Goal: Communication & Community: Answer question/provide support

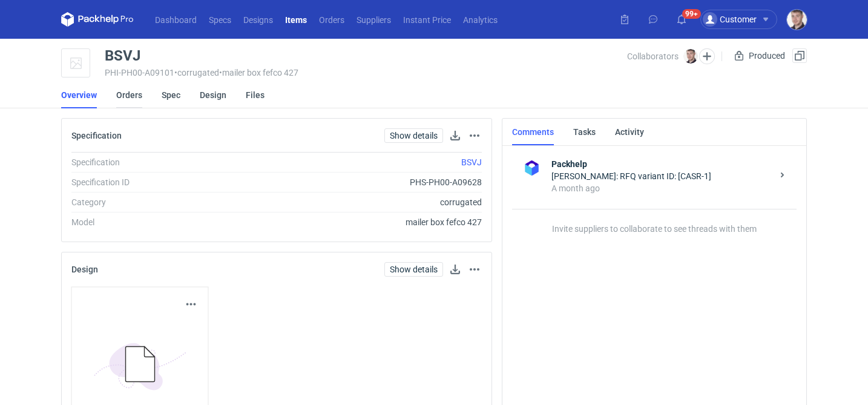
click at [138, 99] on link "Orders" at bounding box center [129, 95] width 26 height 27
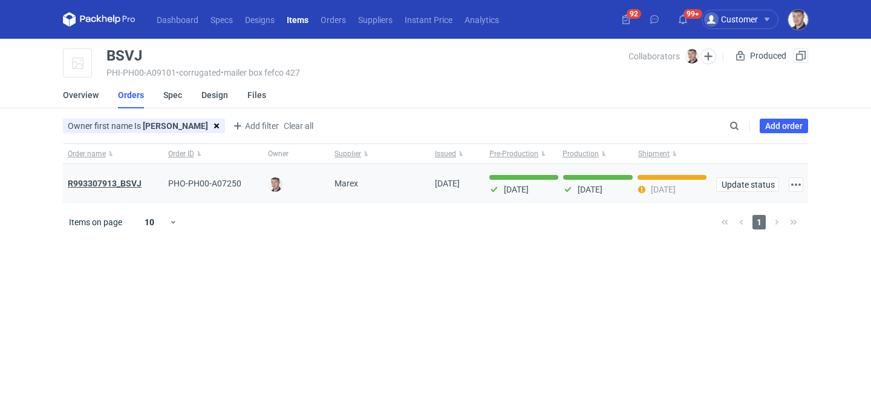
click at [123, 185] on strong "R993307913_BSVJ" at bounding box center [105, 184] width 74 height 10
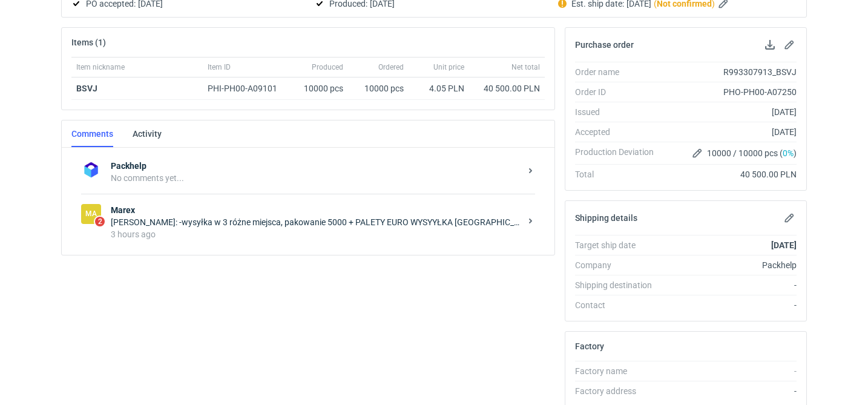
click at [306, 247] on div "Ma 2 Marex Joanna Myślak: -wysyłka w 3 różne miejsca, pakowanie 5000 + PALETY E…" at bounding box center [308, 222] width 454 height 56
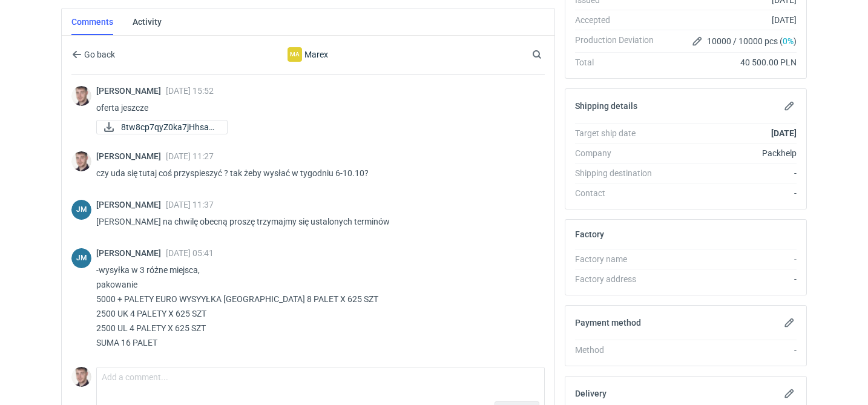
scroll to position [91, 0]
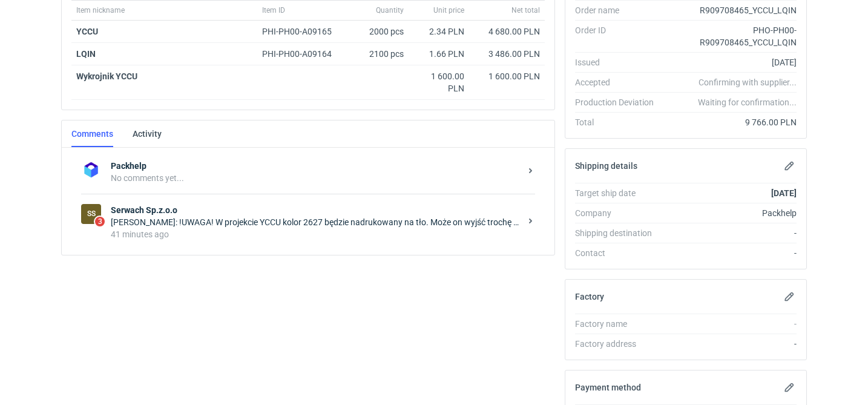
click at [327, 223] on div "[PERSON_NAME]: !UWAGA! W projekcie YCCU kolor 2627 będzie nadrukowany na tło. M…" at bounding box center [316, 222] width 410 height 12
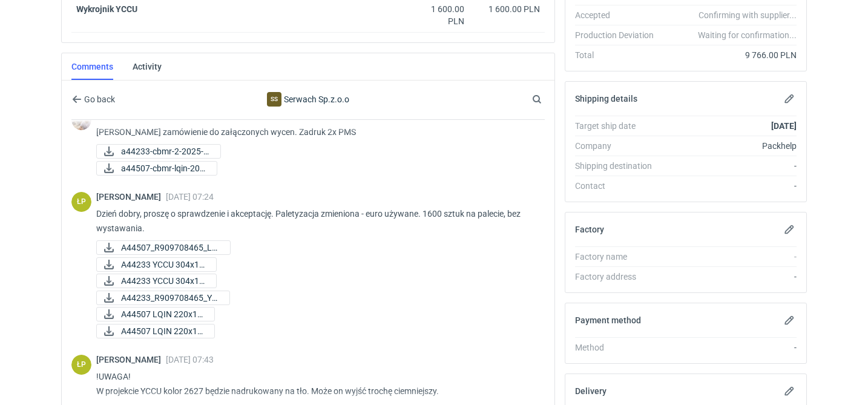
scroll to position [24, 0]
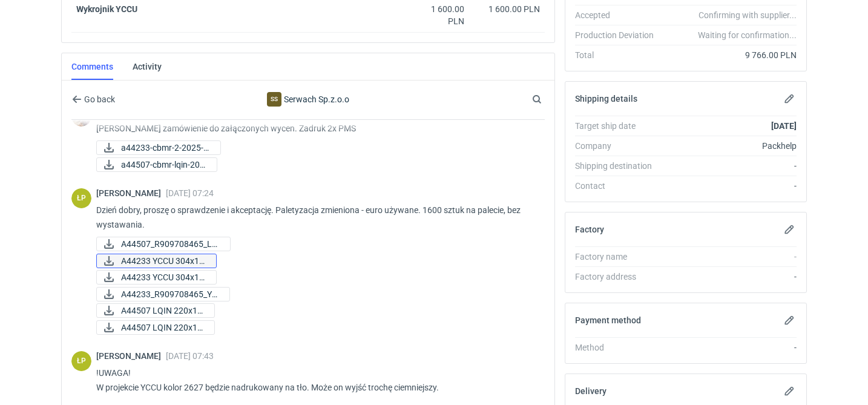
click at [205, 263] on span "A44233 YCCU 304x18..." at bounding box center [163, 260] width 85 height 13
click at [203, 281] on span "A44233 YCCU 304x18..." at bounding box center [163, 276] width 85 height 13
click at [214, 240] on span "A44507_R909708465_LQ..." at bounding box center [170, 243] width 99 height 13
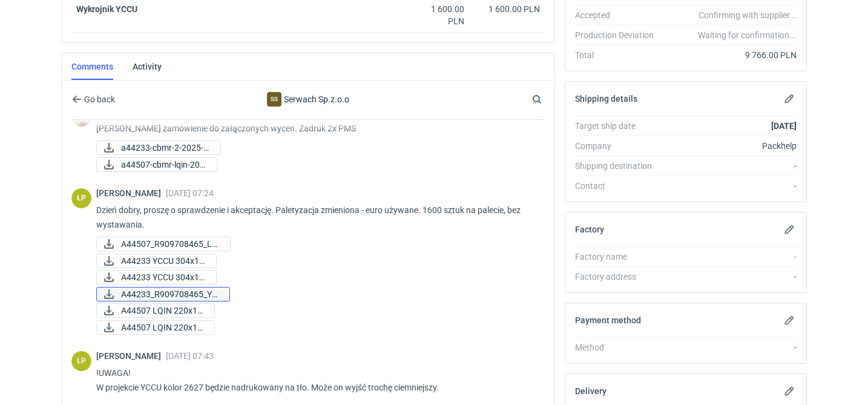
click at [194, 290] on span "A44233_R909708465_YC..." at bounding box center [170, 293] width 99 height 13
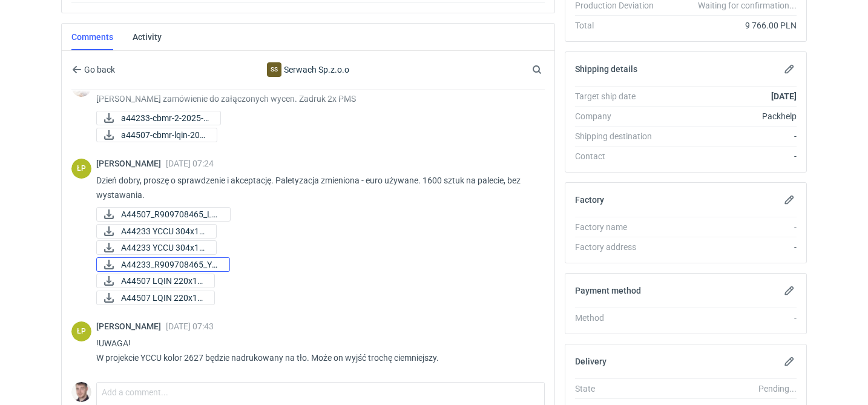
scroll to position [315, 0]
click at [182, 279] on span "A44507 LQIN 220x15..." at bounding box center [163, 281] width 84 height 13
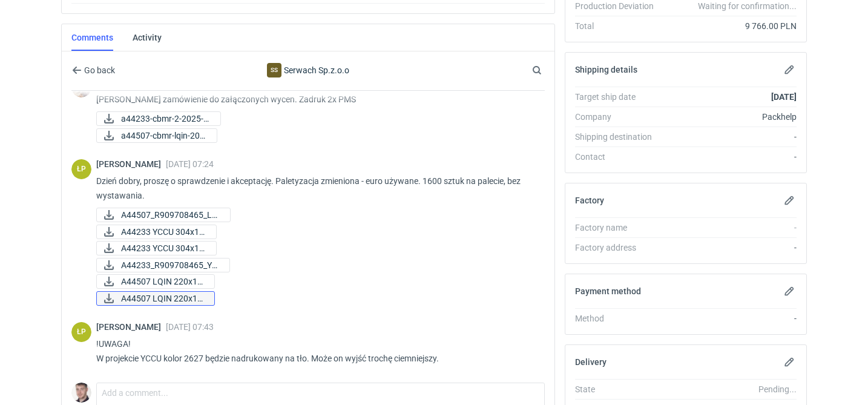
click at [176, 297] on span "A44507 LQIN 220x15..." at bounding box center [163, 298] width 84 height 13
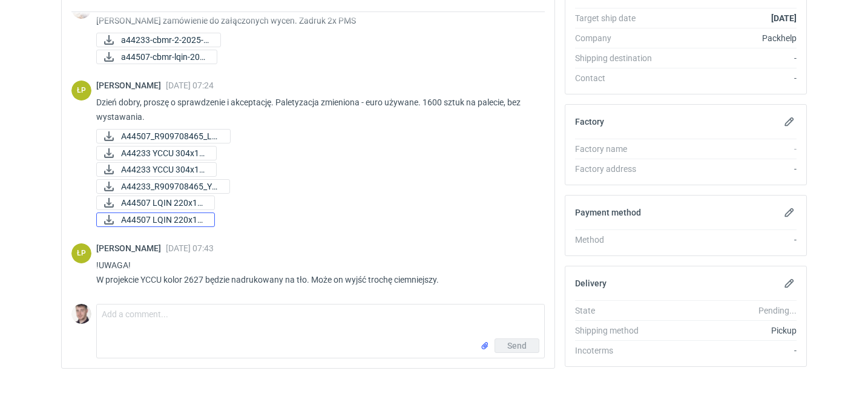
scroll to position [392, 0]
click at [148, 341] on div "Send" at bounding box center [320, 349] width 447 height 19
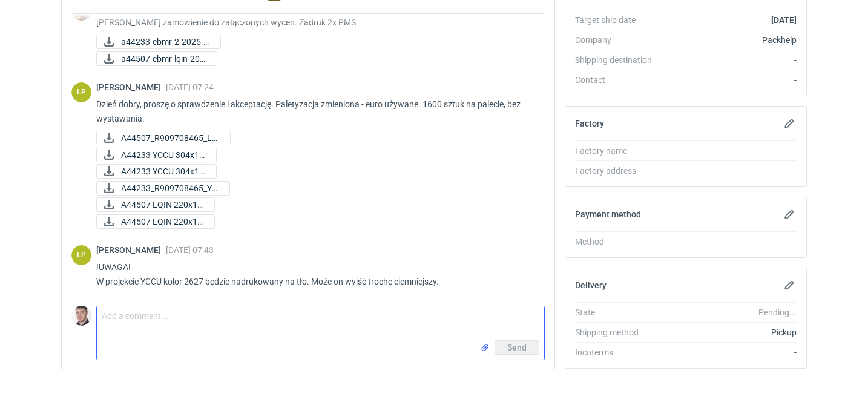
click at [164, 324] on textarea "Comment message" at bounding box center [320, 323] width 447 height 34
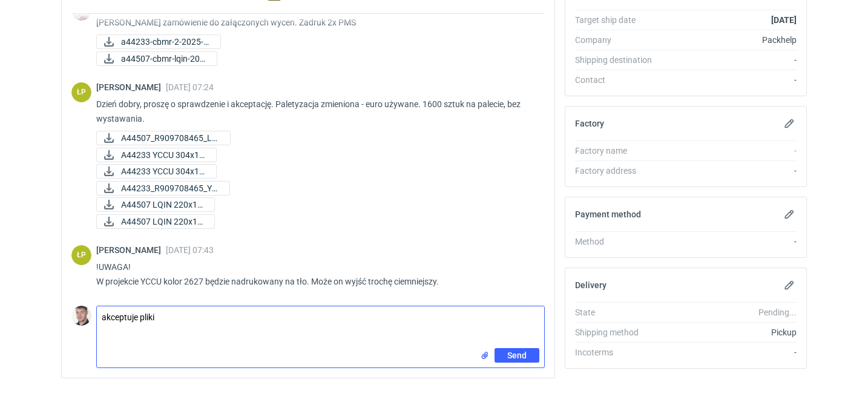
scroll to position [0, 0]
type textarea "akceptuje pliki jeśli chodzi o paletyzacje Panie Łukaszu to"
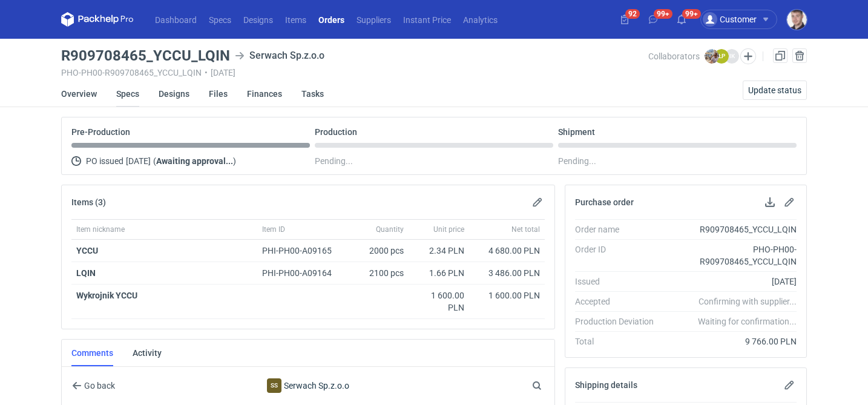
click at [134, 95] on link "Specs" at bounding box center [127, 93] width 23 height 27
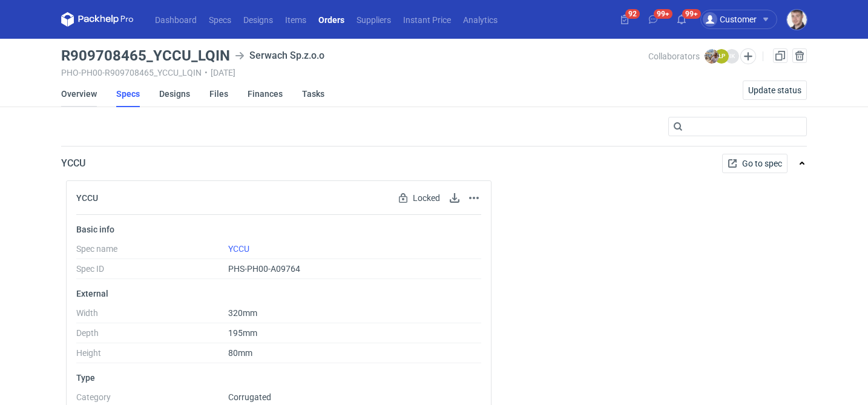
click at [77, 102] on link "Overview" at bounding box center [79, 93] width 36 height 27
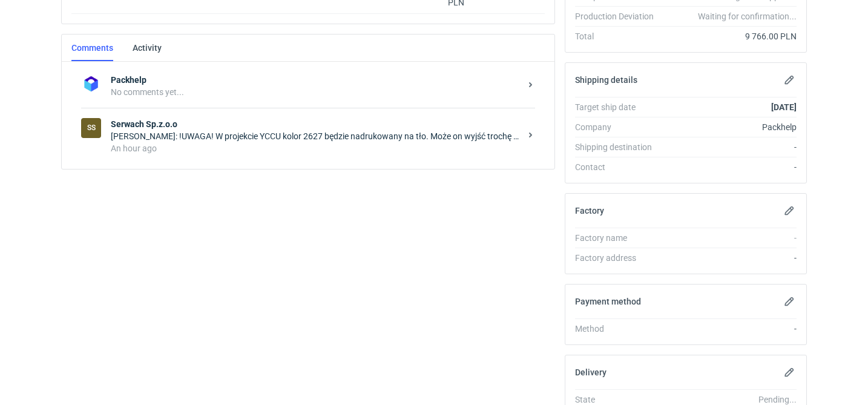
scroll to position [380, 0]
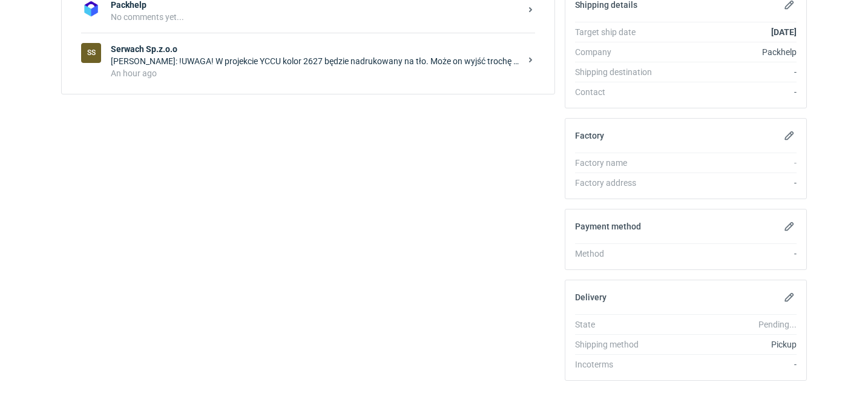
click at [301, 88] on div "SS Serwach Sp.z.o.o Łukasz Postawa: !UWAGA! W projekcie YCCU kolor 2627 będzie …" at bounding box center [308, 61] width 454 height 56
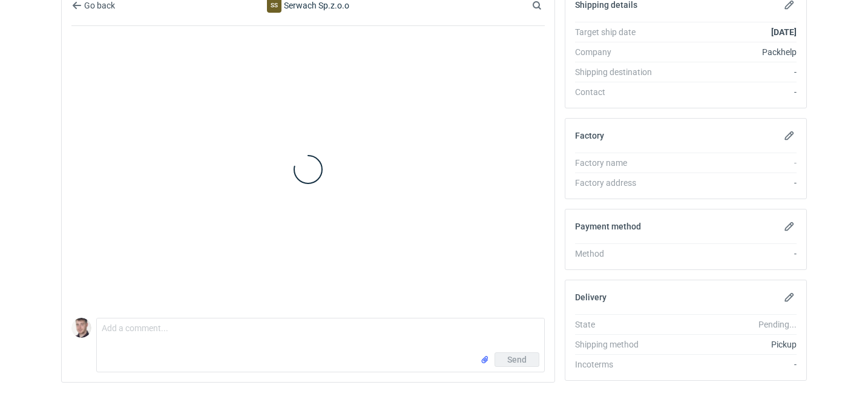
scroll to position [24, 0]
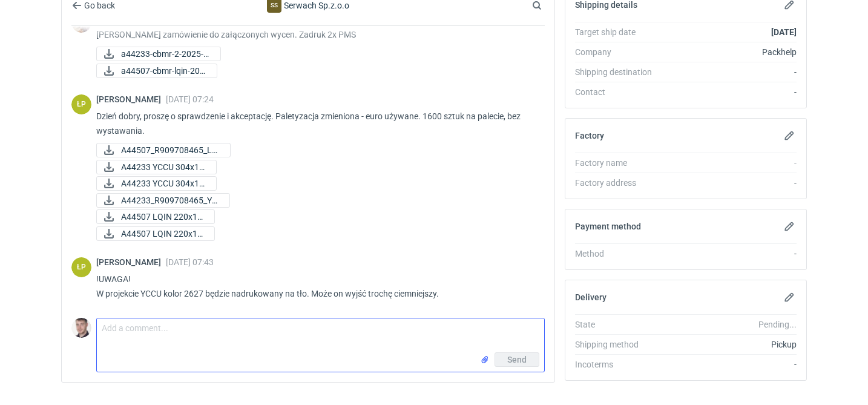
click at [255, 335] on textarea "Comment message" at bounding box center [320, 335] width 447 height 34
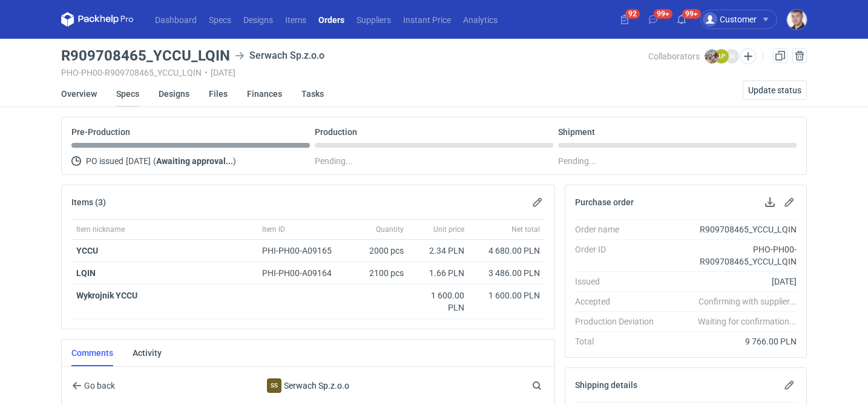
click at [123, 98] on link "Specs" at bounding box center [127, 93] width 23 height 27
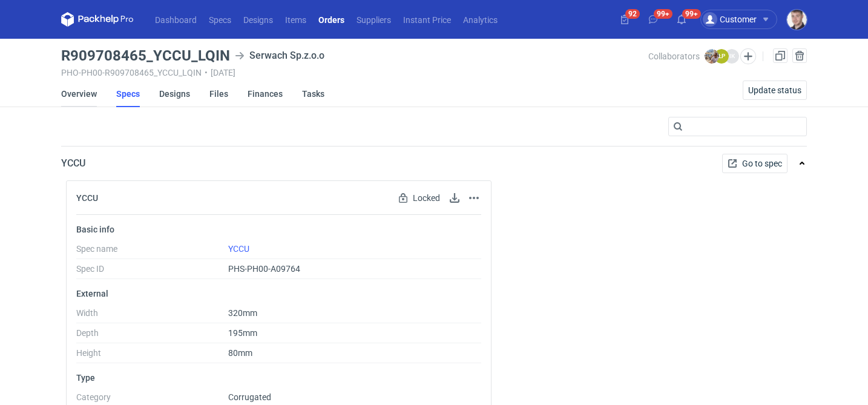
click at [88, 99] on link "Overview" at bounding box center [79, 93] width 36 height 27
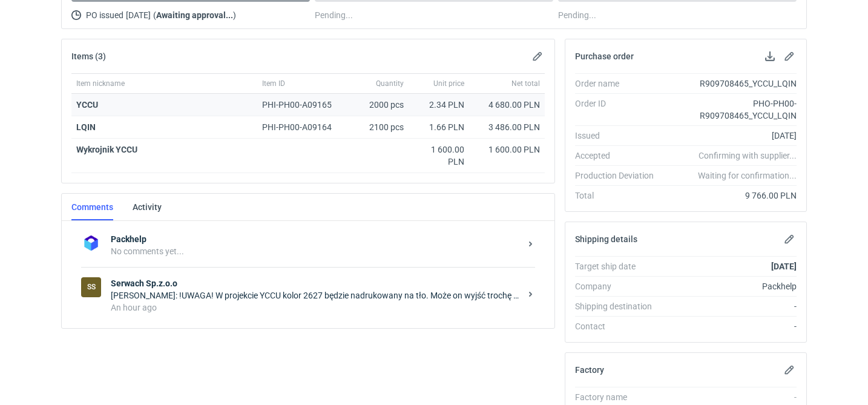
scroll to position [246, 0]
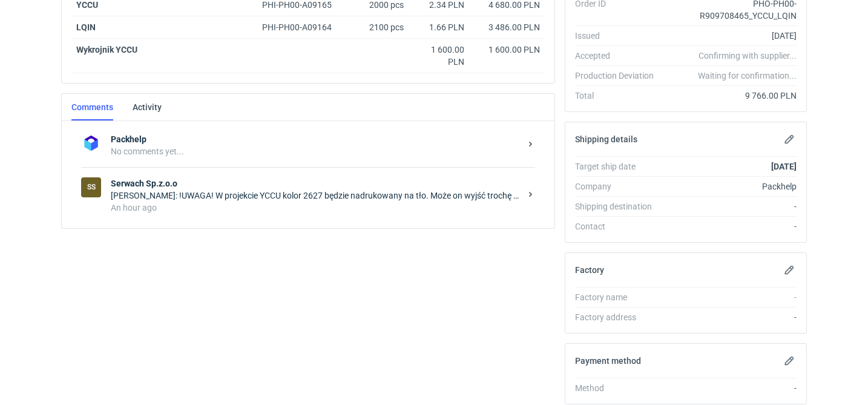
click at [246, 218] on div "SS Serwach Sp.z.o.o Łukasz Postawa: !UWAGA! W projekcie YCCU kolor 2627 będzie …" at bounding box center [308, 195] width 454 height 56
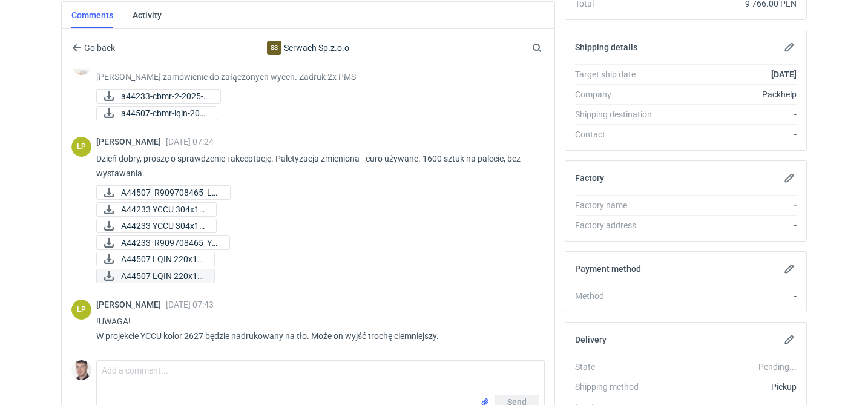
scroll to position [361, 0]
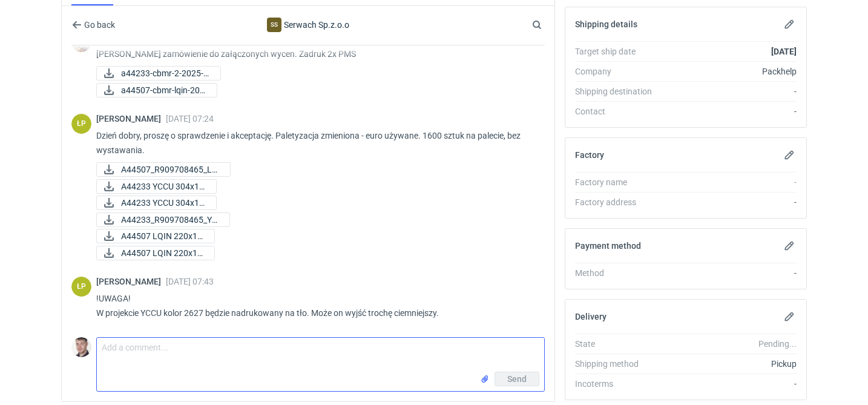
click at [169, 350] on textarea "Comment message" at bounding box center [320, 355] width 447 height 34
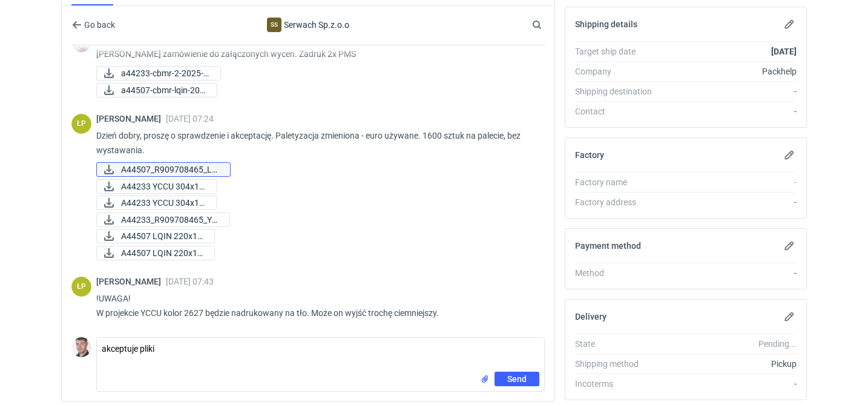
click at [211, 171] on span "A44507_R909708465_LQ..." at bounding box center [170, 169] width 99 height 13
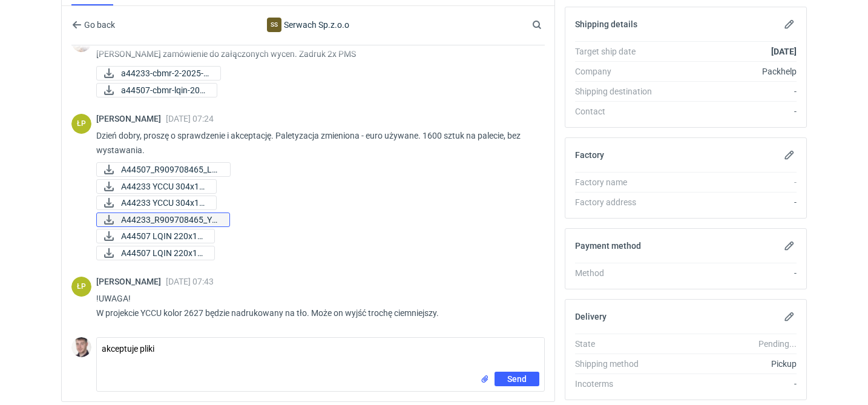
click at [220, 221] on span "A44233_R909708465_YC..." at bounding box center [170, 219] width 99 height 13
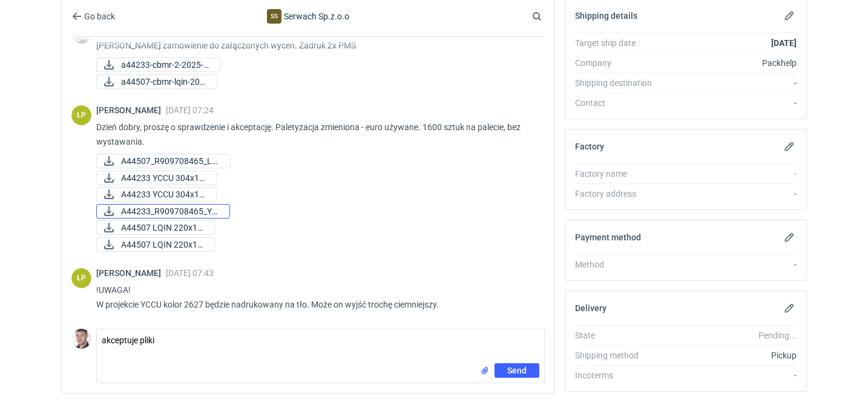
scroll to position [370, 0]
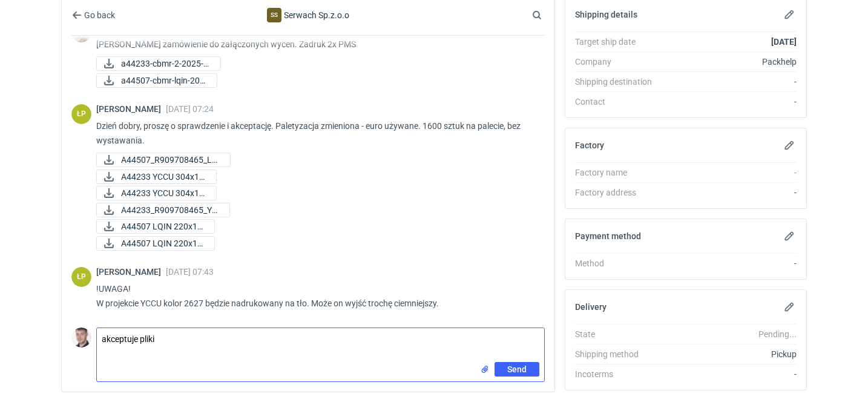
click at [216, 341] on textarea "akceptuje pliki" at bounding box center [320, 345] width 447 height 34
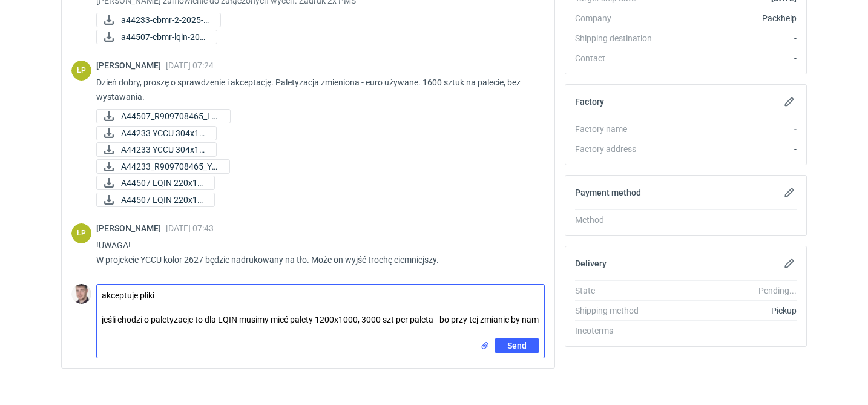
scroll to position [0, 0]
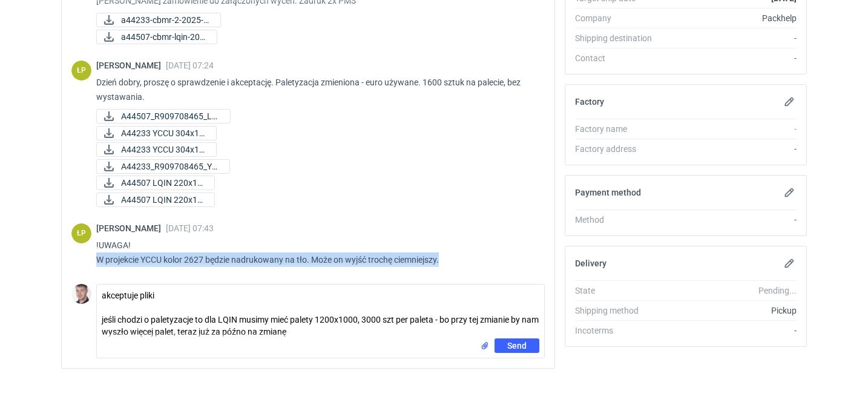
drag, startPoint x: 96, startPoint y: 260, endPoint x: 450, endPoint y: 264, distance: 354.6
click at [450, 264] on p "!UWAGA! W projekcie YCCU kolor 2627 będzie nadrukowany na tło. Może on wyjść tr…" at bounding box center [315, 252] width 439 height 29
copy p "W projekcie YCCU kolor 2627 będzie nadrukowany na tło. Może on wyjść trochę cie…"
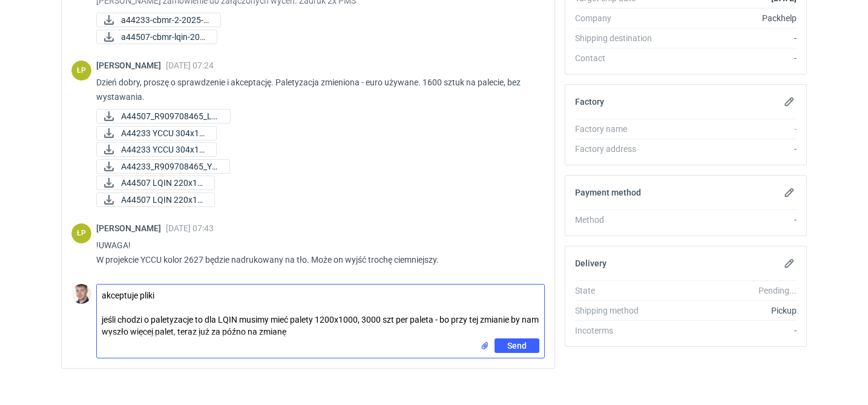
drag, startPoint x: 319, startPoint y: 329, endPoint x: 109, endPoint y: 292, distance: 213.2
click at [109, 292] on textarea "akceptuje pliki jeśli chodzi o paletyzacje to dla LQIN musimy mieć palety 1200x…" at bounding box center [320, 311] width 447 height 54
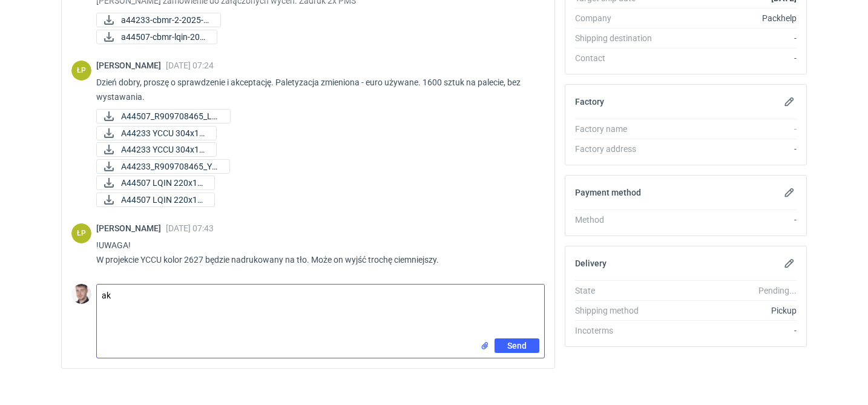
type textarea "a"
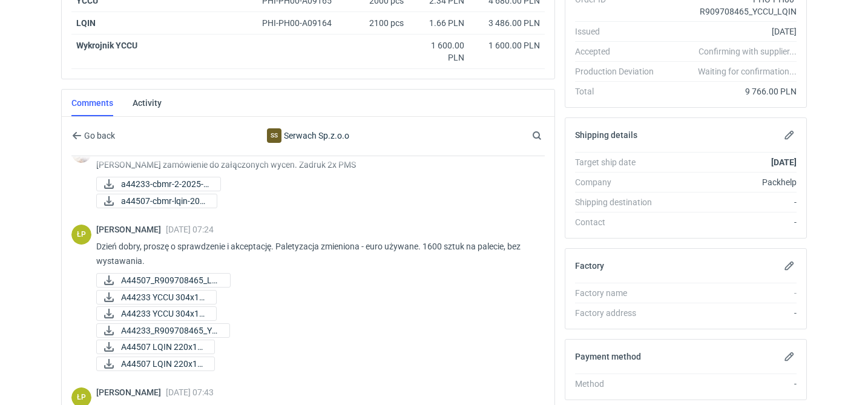
scroll to position [407, 0]
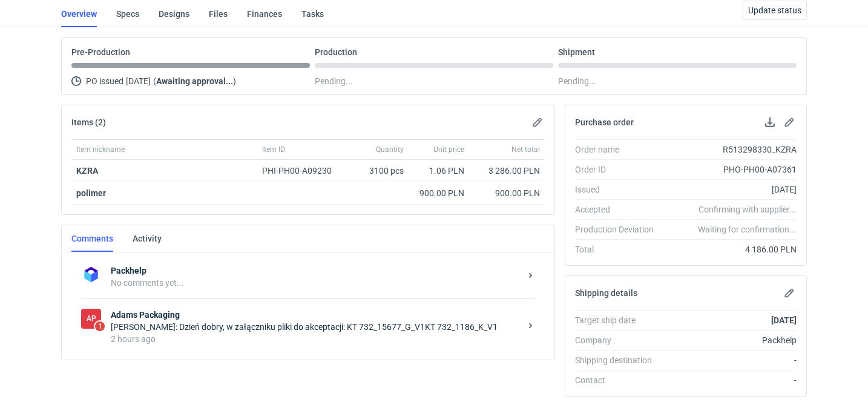
scroll to position [140, 0]
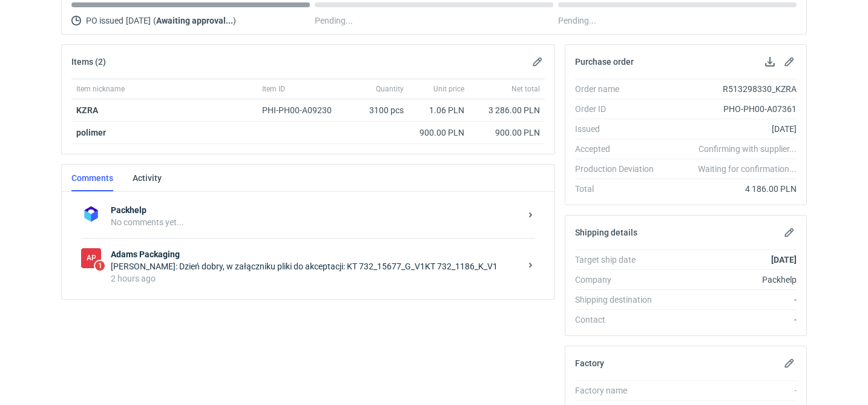
click at [277, 249] on strong "Adams Packaging" at bounding box center [316, 254] width 410 height 12
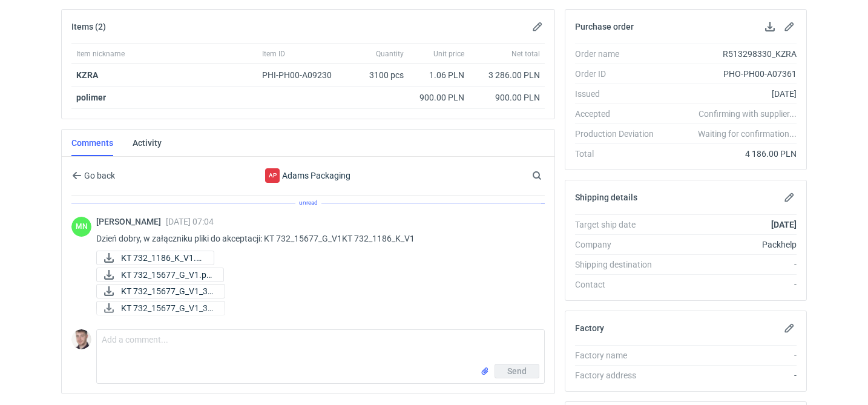
scroll to position [176, 0]
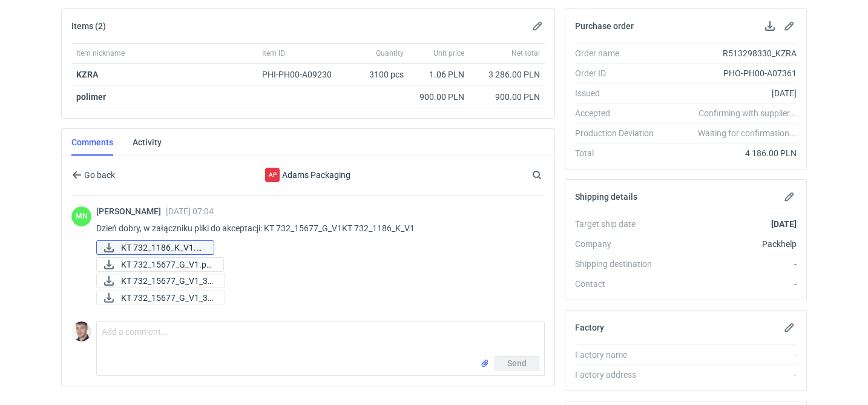
click at [211, 246] on link "KT 732_1186_K_V1.pdf" at bounding box center [155, 247] width 118 height 15
click at [199, 267] on span "KT 732_15677_G_V1.pd..." at bounding box center [167, 264] width 93 height 13
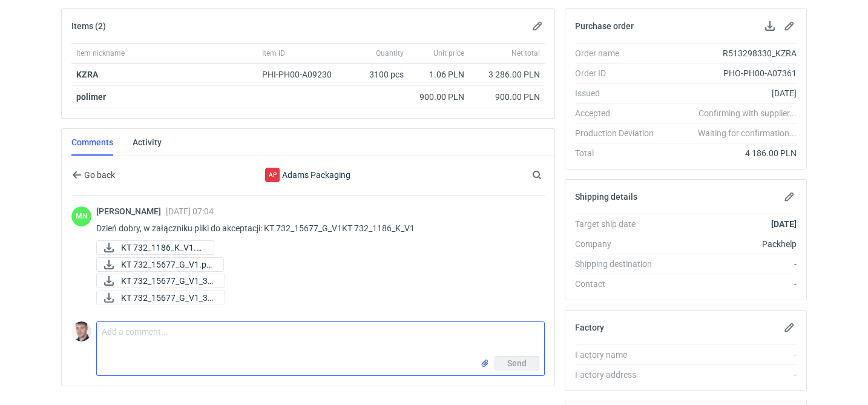
click at [200, 331] on textarea "Comment message" at bounding box center [320, 339] width 447 height 34
type textarea "akceptuje"
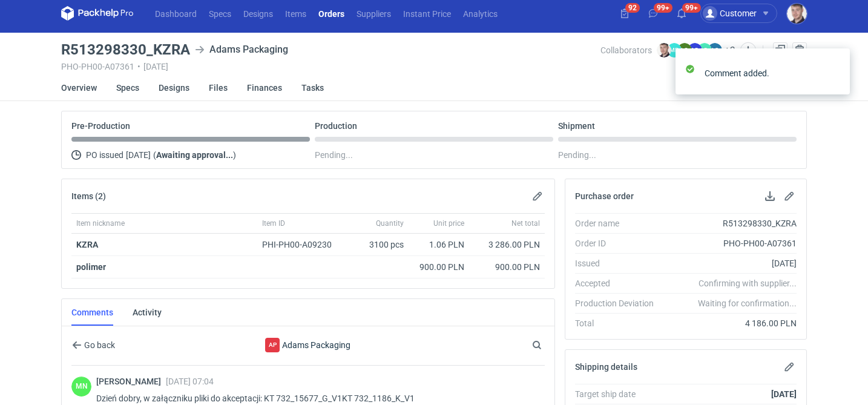
scroll to position [0, 0]
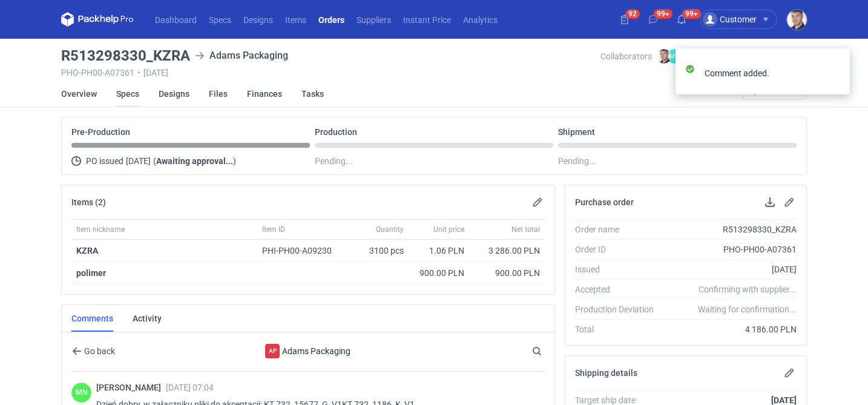
click at [131, 97] on link "Specs" at bounding box center [127, 93] width 23 height 27
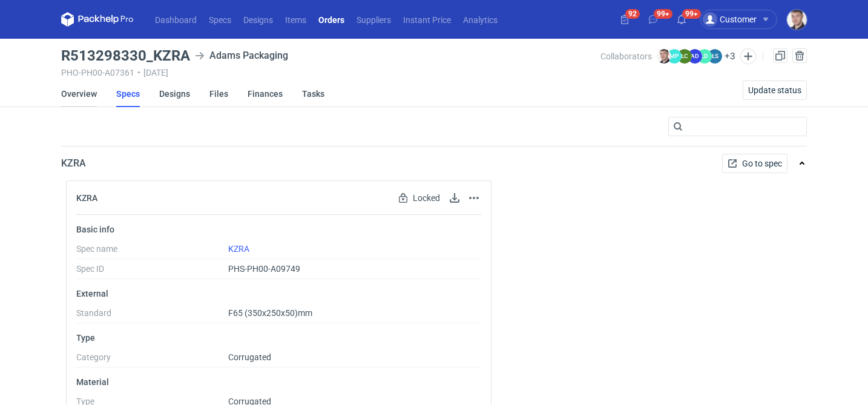
click at [79, 93] on link "Overview" at bounding box center [79, 93] width 36 height 27
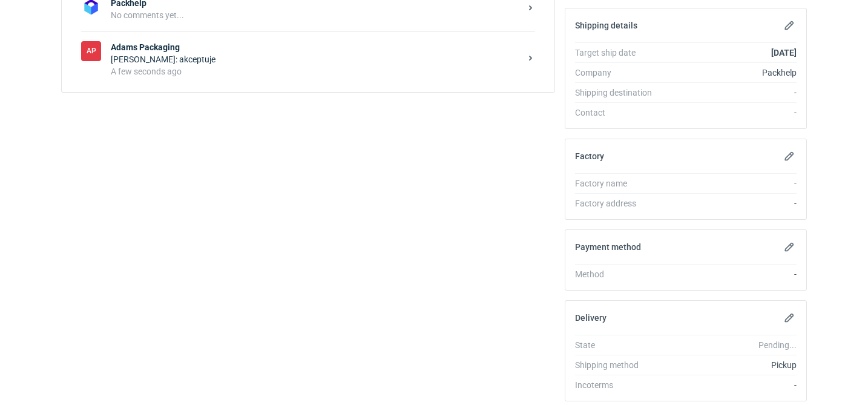
scroll to position [372, 0]
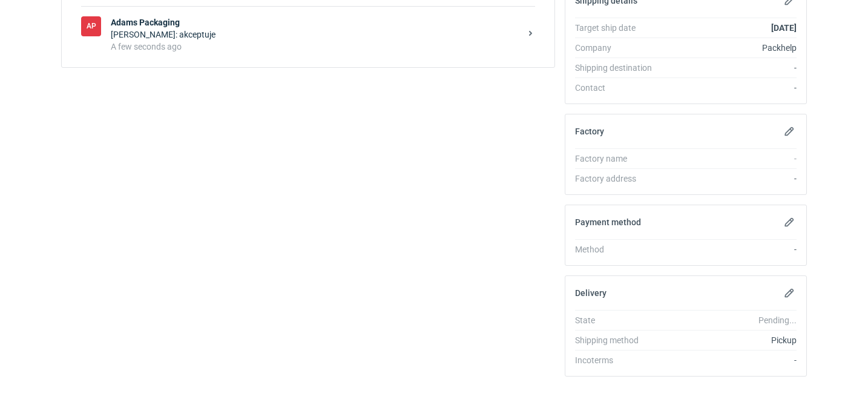
click at [249, 28] on strong "Adams Packaging" at bounding box center [316, 22] width 410 height 12
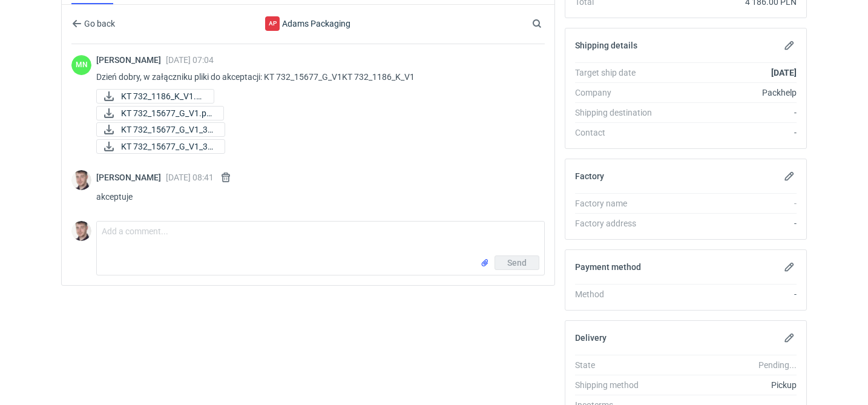
scroll to position [326, 0]
click at [233, 178] on button "button" at bounding box center [225, 179] width 15 height 15
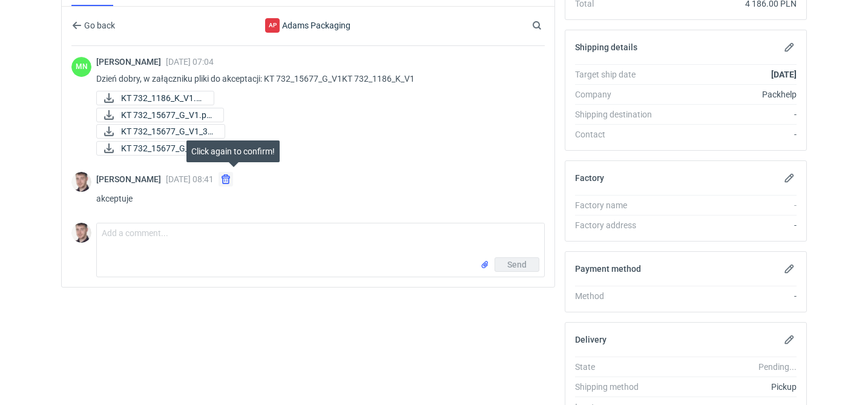
click at [233, 181] on button "button" at bounding box center [225, 179] width 15 height 15
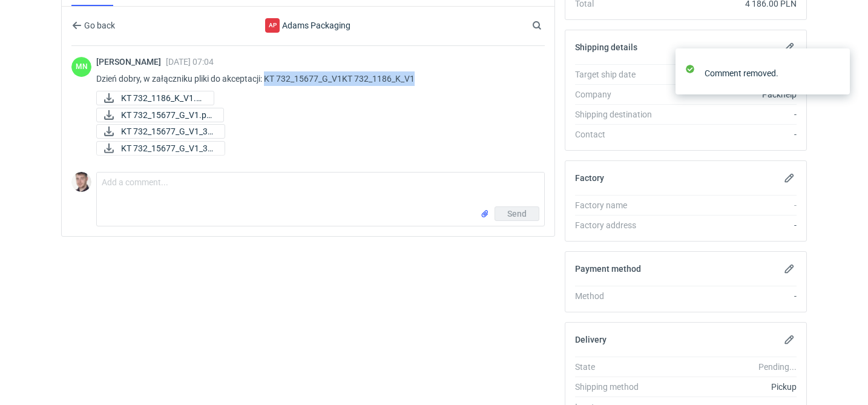
drag, startPoint x: 433, startPoint y: 78, endPoint x: 266, endPoint y: 76, distance: 166.4
click at [266, 76] on p "Dzień dobry, w załączniku pliki do akceptacji: KT 732_15677_G_V1KT 732_1186_K_V1" at bounding box center [315, 78] width 439 height 15
copy p "KT 732_15677_G_V1KT 732_1186_K_V1"
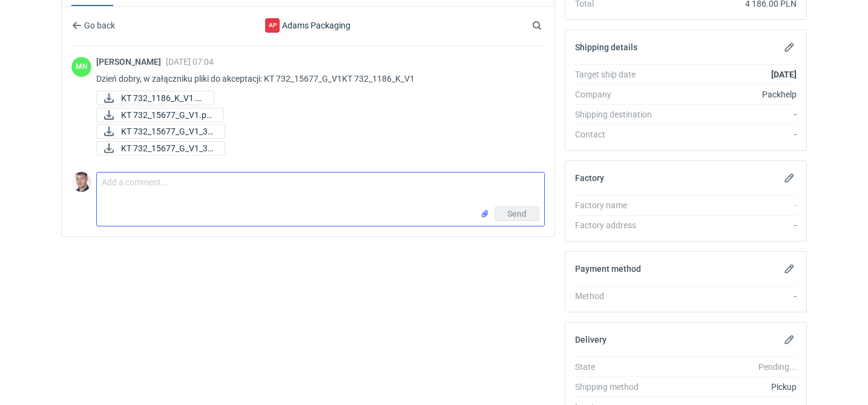
click at [264, 204] on textarea "Comment message" at bounding box center [320, 189] width 447 height 34
paste textarea "KT 732_15677_G_V1KT 732_1186_K_V1"
click at [106, 183] on textarea "aakceptuje KT 732_15677_G_V1KT 732_1186_K_V1" at bounding box center [320, 189] width 447 height 34
type textarea "akceptuje KT 732_15677_G_V1KT 732_1186_K_V1"
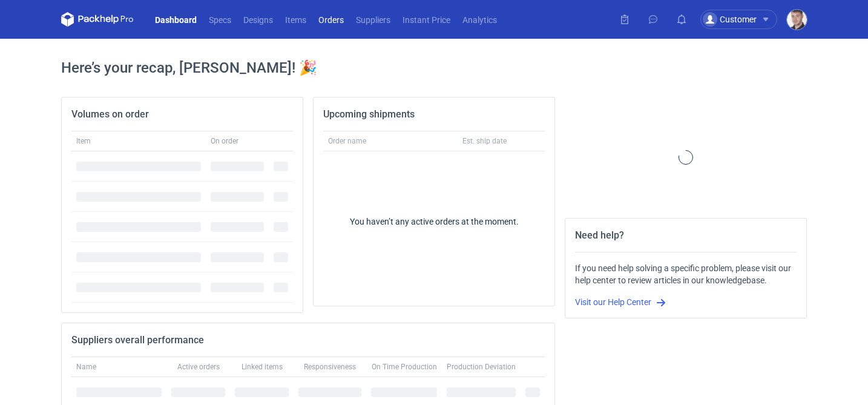
click at [337, 19] on link "Orders" at bounding box center [331, 19] width 38 height 15
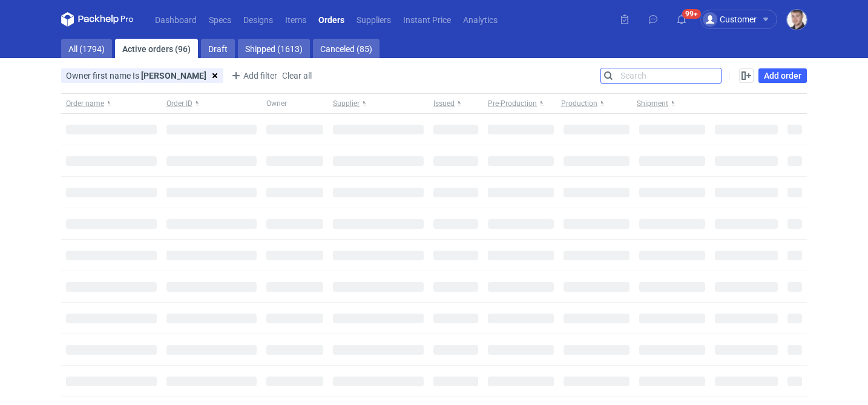
click at [717, 69] on input "Search" at bounding box center [661, 75] width 120 height 15
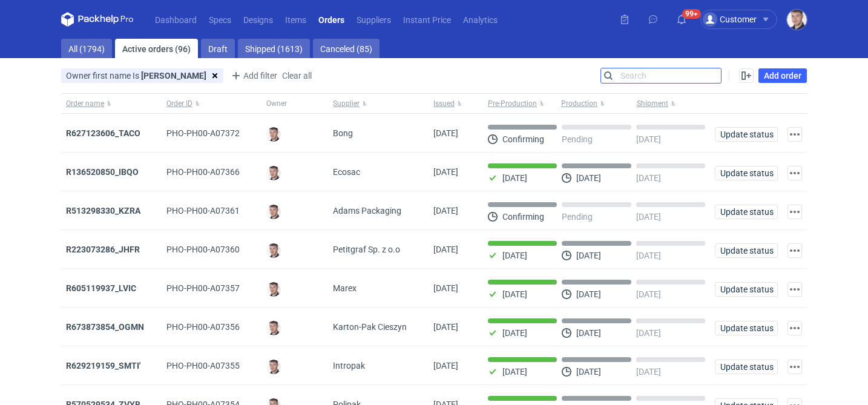
paste input "R655381107"
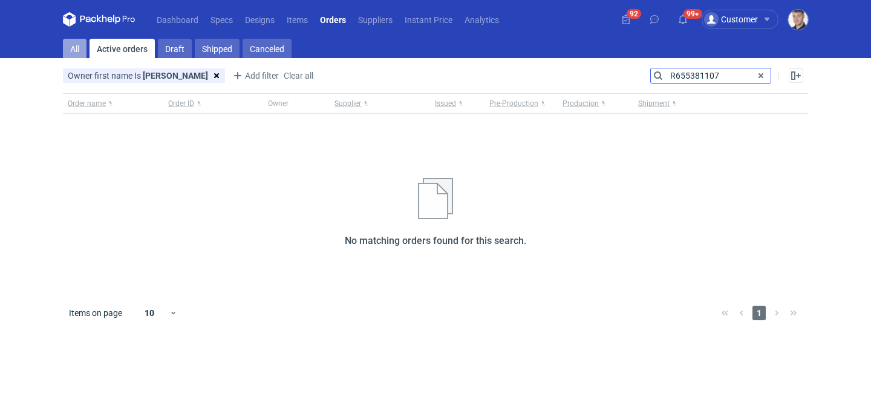
type input "R655381107"
click at [71, 49] on link "All" at bounding box center [75, 48] width 24 height 19
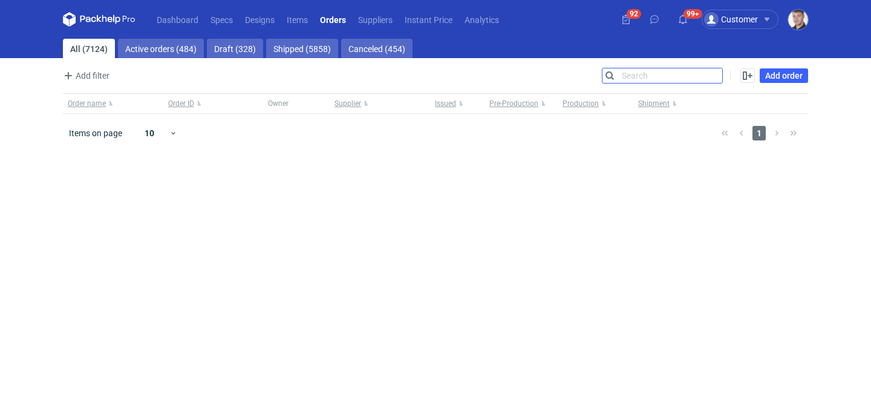
click at [672, 76] on input "Search" at bounding box center [663, 75] width 120 height 15
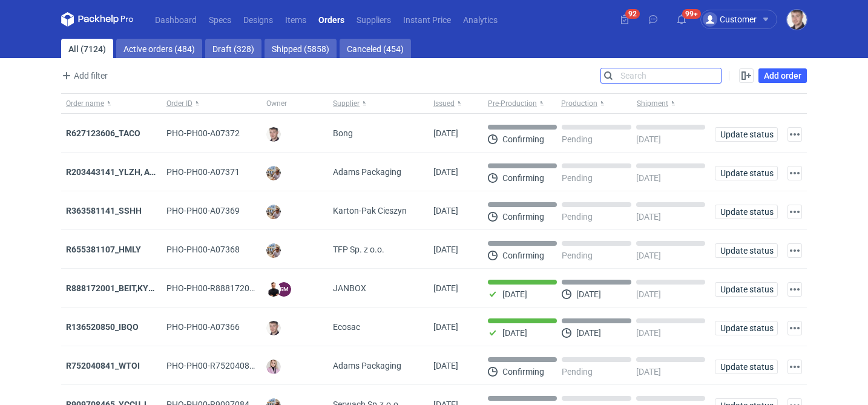
paste input "R655381107"
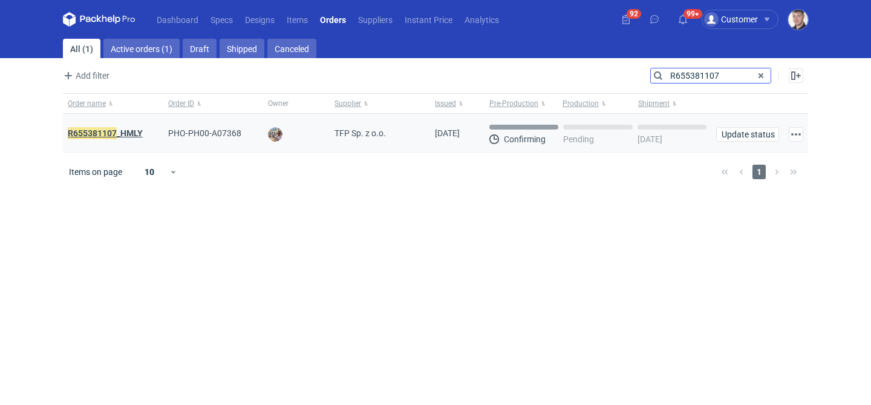
type input "R655381107"
click at [139, 134] on strong "R655381107 _HMLY" at bounding box center [105, 132] width 75 height 13
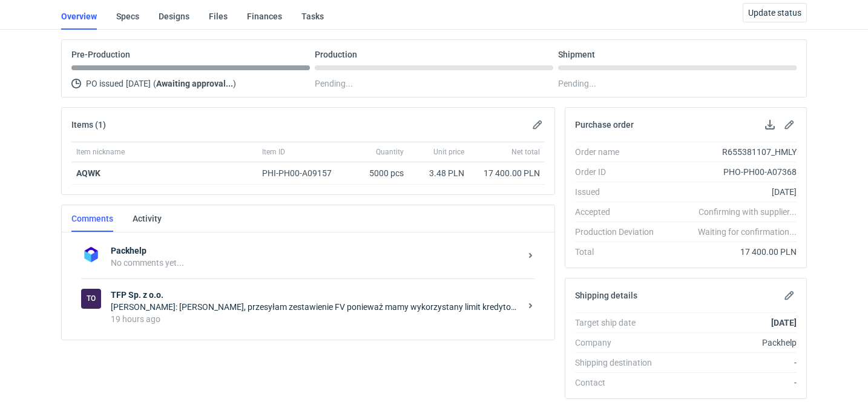
scroll to position [82, 0]
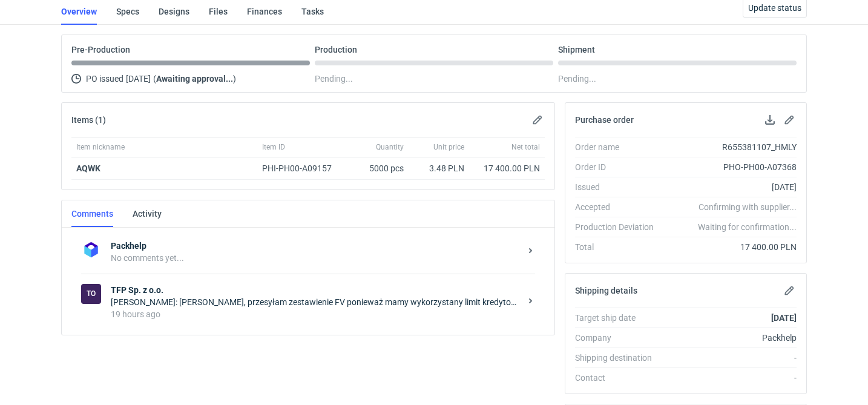
click at [330, 306] on div "Natalia Stępak: Panie Macieju, przesyłam zestawienie FV ponieważ mamy wykorzyst…" at bounding box center [316, 302] width 410 height 12
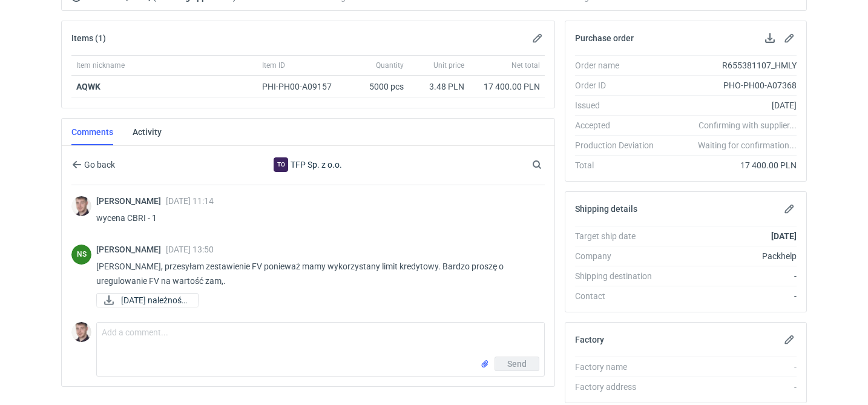
scroll to position [165, 0]
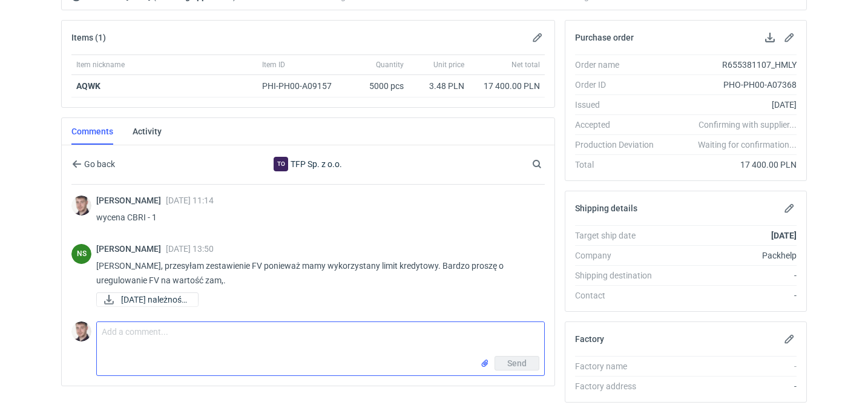
click at [240, 335] on textarea "Comment message" at bounding box center [320, 339] width 447 height 34
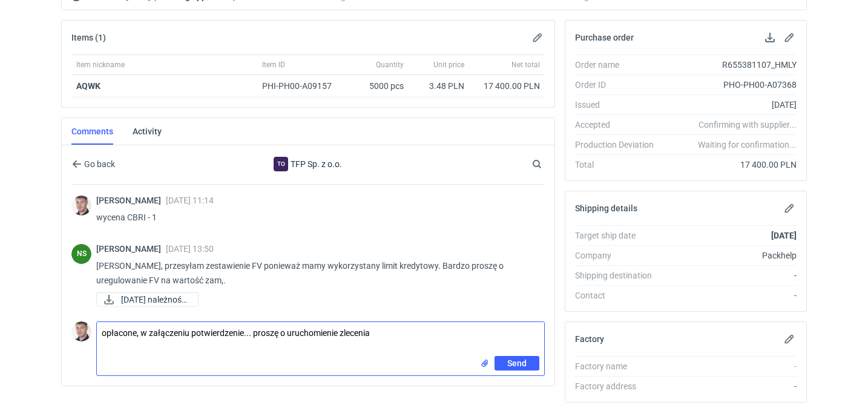
type textarea "opłacone, w załączeniu potwierdzenie... proszę o uruchomienie zlecenia"
click at [483, 358] on input "file" at bounding box center [485, 362] width 10 height 13
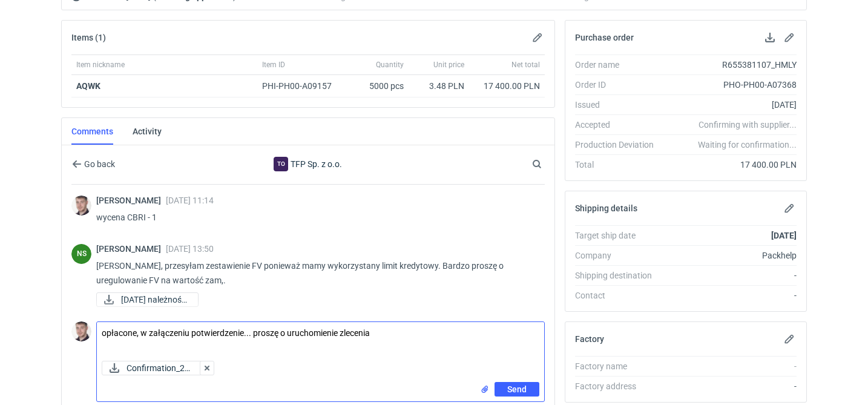
click at [298, 336] on textarea "opłacone, w załączeniu potwierdzenie... proszę o uruchomienie zlecenia" at bounding box center [320, 339] width 447 height 34
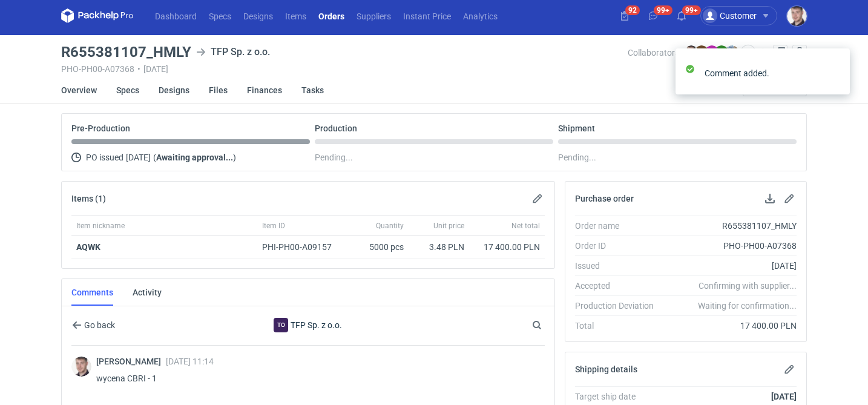
scroll to position [0, 0]
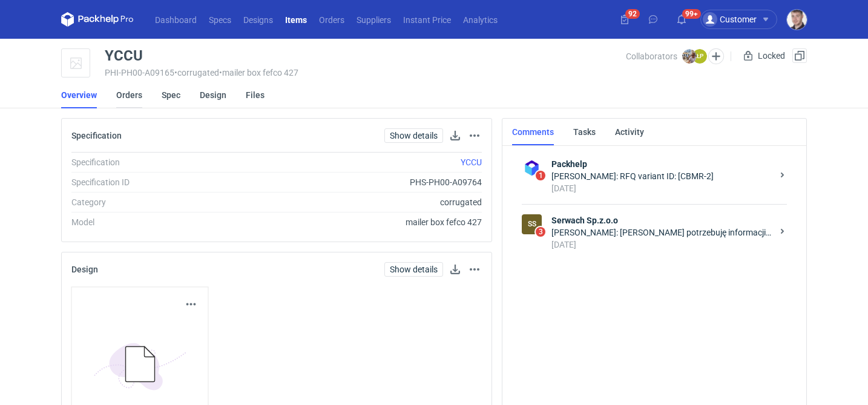
click at [125, 97] on link "Orders" at bounding box center [129, 95] width 26 height 27
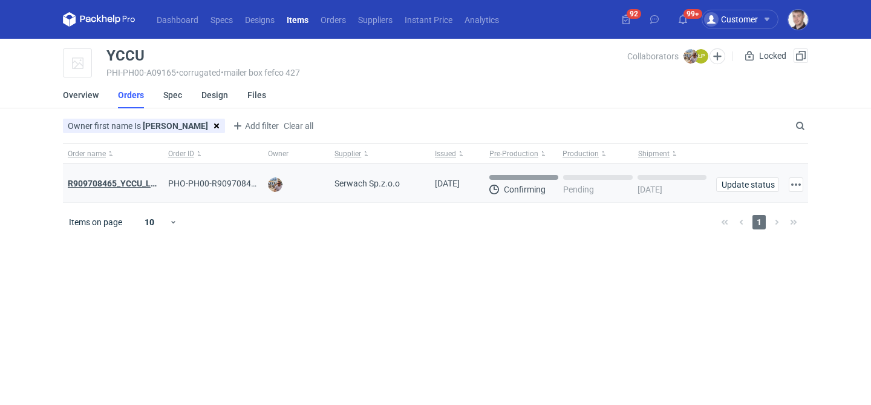
click at [127, 180] on strong "R909708465_YCCU_LQIN" at bounding box center [116, 184] width 97 height 10
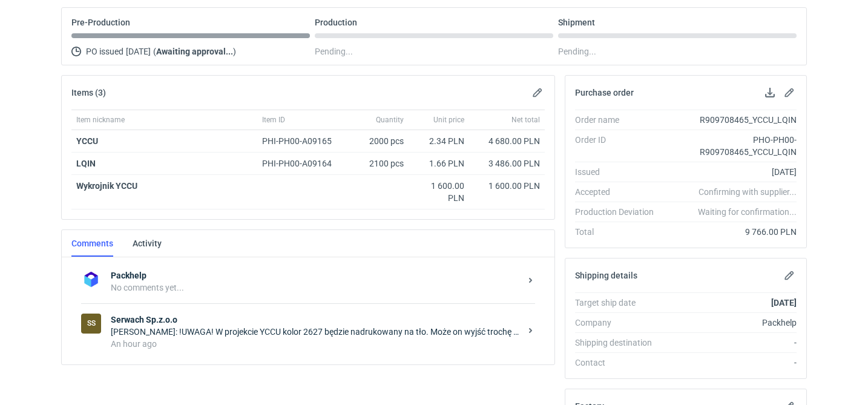
scroll to position [218, 0]
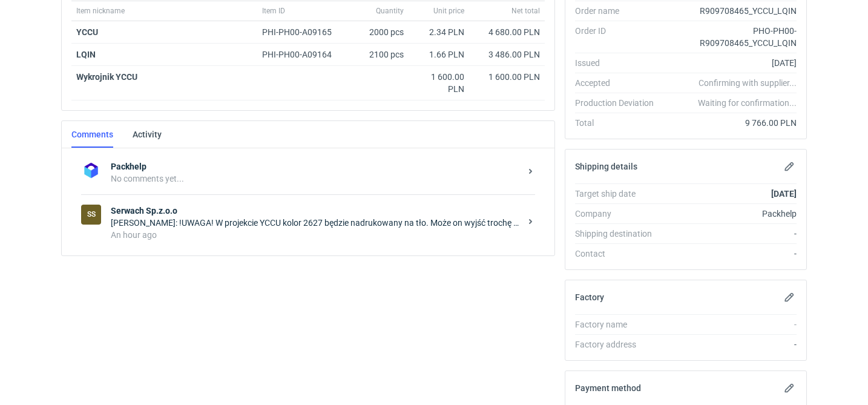
click at [262, 248] on div "SS Serwach Sp.z.o.o [PERSON_NAME]: !UWAGA! W projekcie YCCU kolor 2627 będzie n…" at bounding box center [308, 222] width 454 height 56
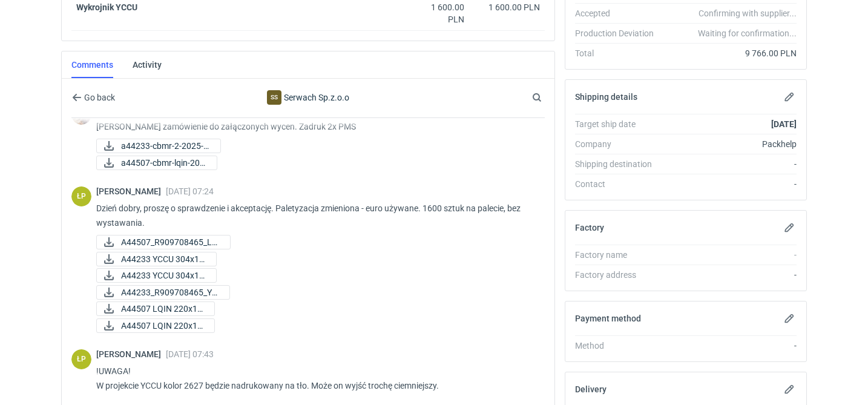
scroll to position [355, 0]
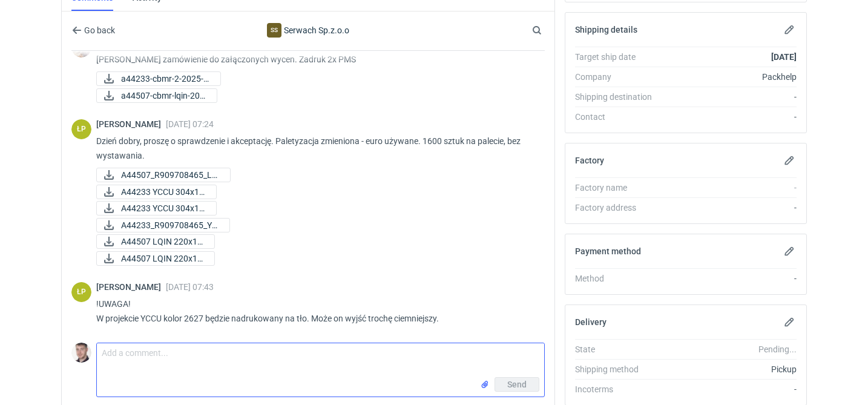
click at [194, 353] on textarea "Comment message" at bounding box center [320, 360] width 447 height 34
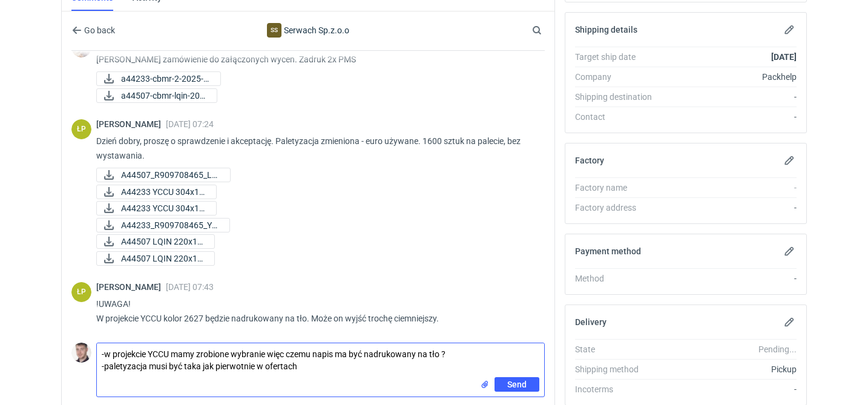
scroll to position [0, 0]
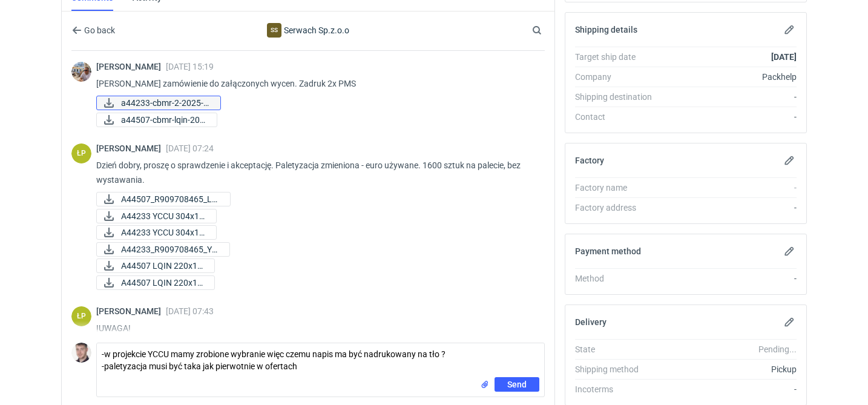
click at [200, 103] on span "a44233-cbmr-2-2025-1..." at bounding box center [166, 102] width 90 height 13
click at [205, 118] on span "a44507-cbmr-lqin-202..." at bounding box center [164, 119] width 86 height 13
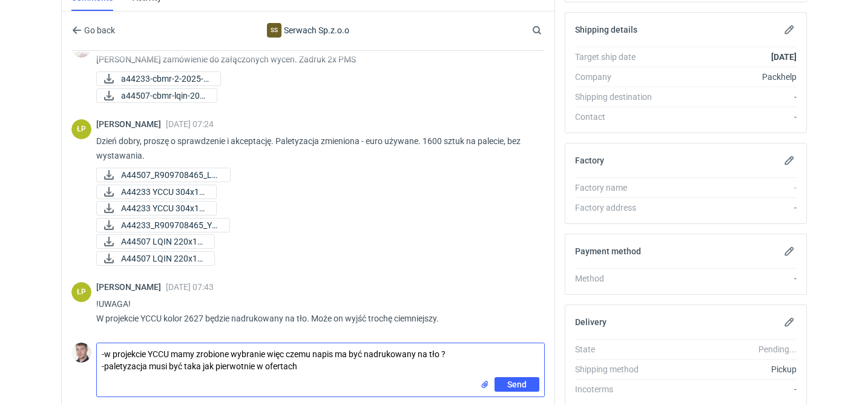
click at [320, 374] on textarea "-w projekcie YCCU mamy zrobione wybranie więc czemu napis ma być nadrukowany na…" at bounding box center [320, 360] width 447 height 34
click at [466, 355] on textarea "-w projekcie YCCU mamy zrobione wybranie więc czemu napis ma być nadrukowany na…" at bounding box center [320, 360] width 447 height 34
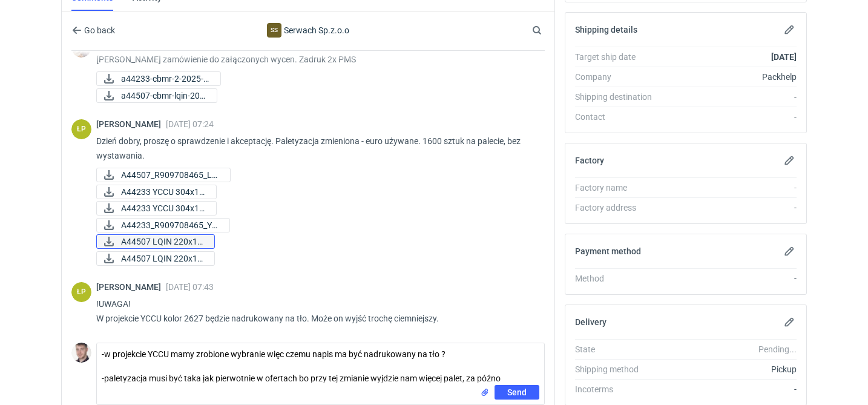
click at [194, 243] on span "A44507 LQIN 220x15..." at bounding box center [163, 241] width 84 height 13
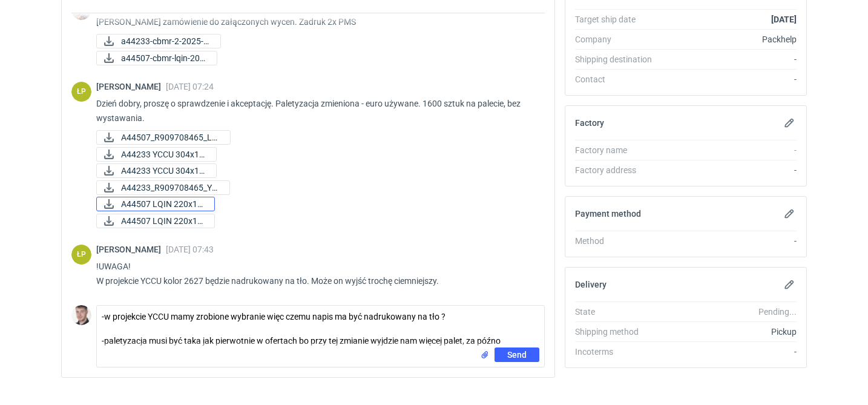
scroll to position [396, 0]
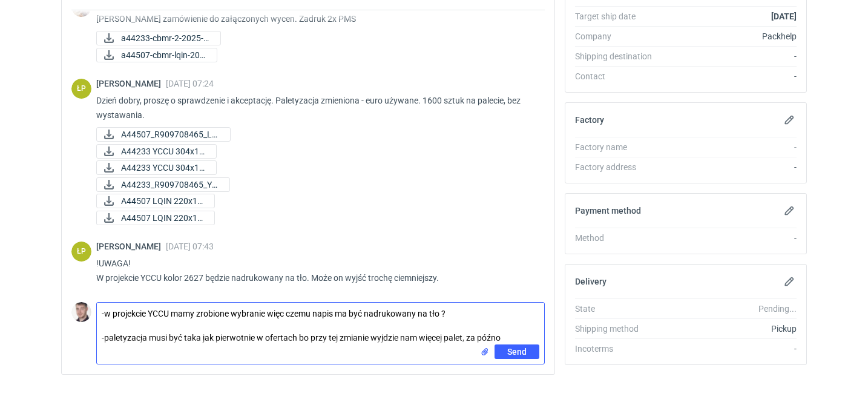
click at [396, 338] on textarea "-w projekcie YCCU mamy zrobione wybranie więc czemu napis ma być nadrukowany na…" at bounding box center [320, 324] width 447 height 42
click at [512, 335] on textarea "-w projekcie YCCU mamy zrobione wybranie więc czemu napis ma być nadrukowany na…" at bounding box center [320, 324] width 447 height 42
type textarea "-w projekcie YCCU mamy zrobione wybranie więc czemu napis ma być nadrukowany na…"
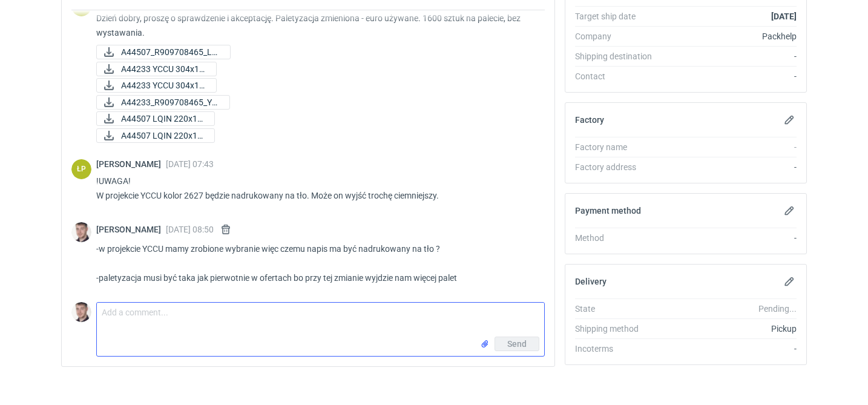
scroll to position [0, 0]
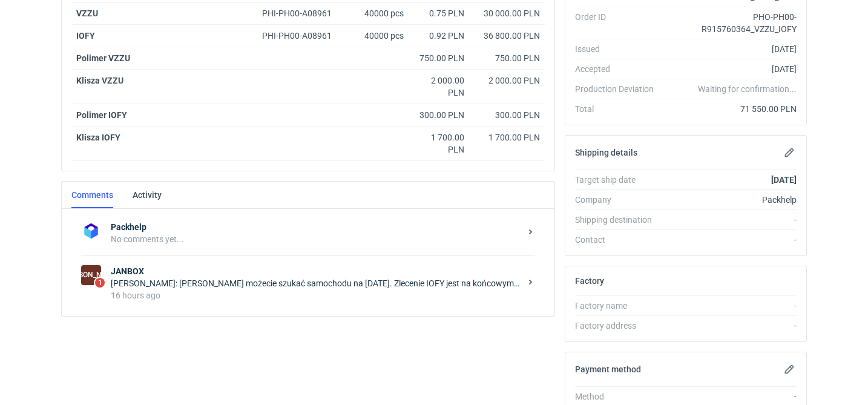
click at [359, 275] on strong "JANBOX" at bounding box center [316, 271] width 410 height 12
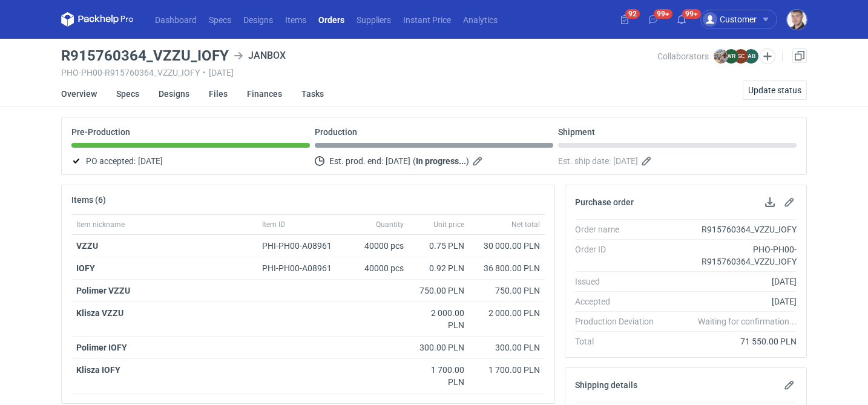
scroll to position [480, 0]
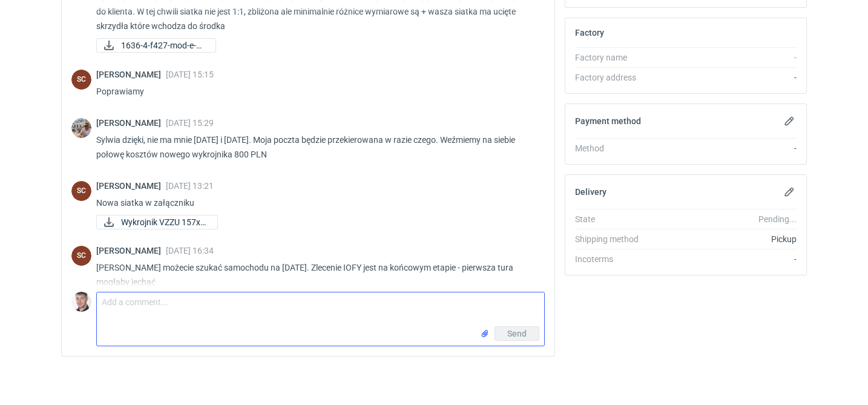
click at [172, 307] on textarea "Comment message" at bounding box center [320, 309] width 447 height 34
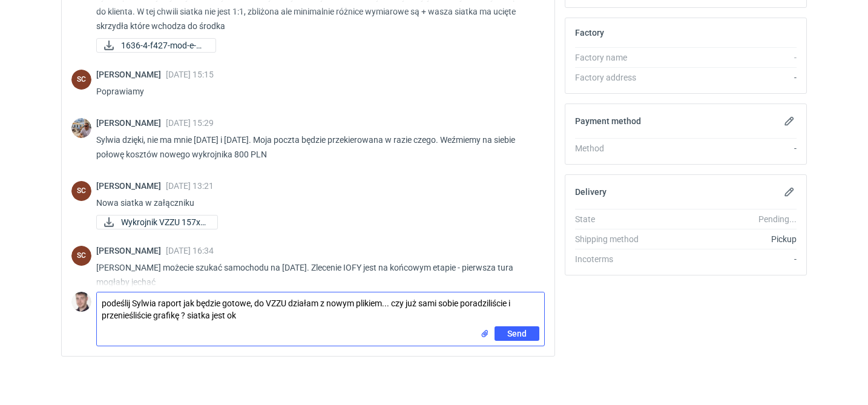
type textarea "podeślij Sylwia raport jak będzie gotowe, do VZZU działam z nowym plikiem... cz…"
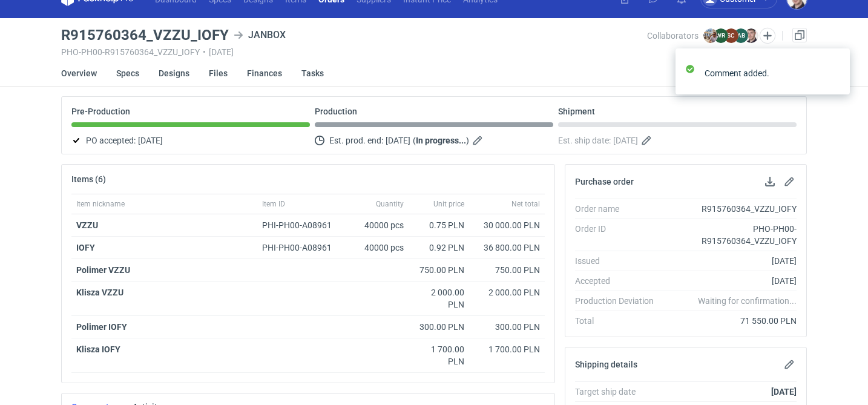
scroll to position [0, 0]
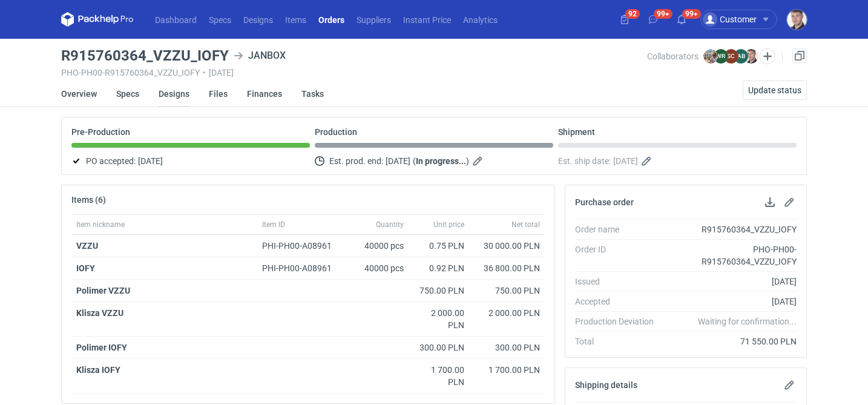
click at [160, 88] on link "Designs" at bounding box center [174, 93] width 31 height 27
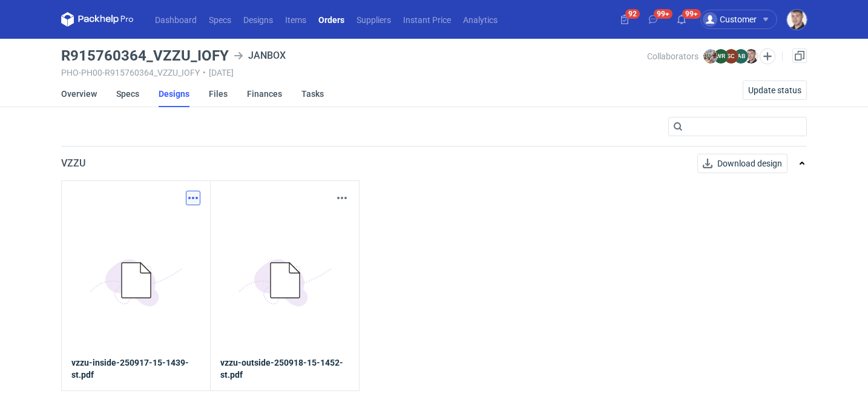
click at [189, 195] on button "button" at bounding box center [193, 198] width 15 height 15
click at [160, 218] on link "Download design part" at bounding box center [139, 224] width 111 height 19
click at [342, 197] on button "button" at bounding box center [342, 198] width 15 height 15
click at [318, 228] on link "Download design part" at bounding box center [288, 224] width 111 height 19
click at [95, 96] on link "Overview" at bounding box center [79, 93] width 36 height 27
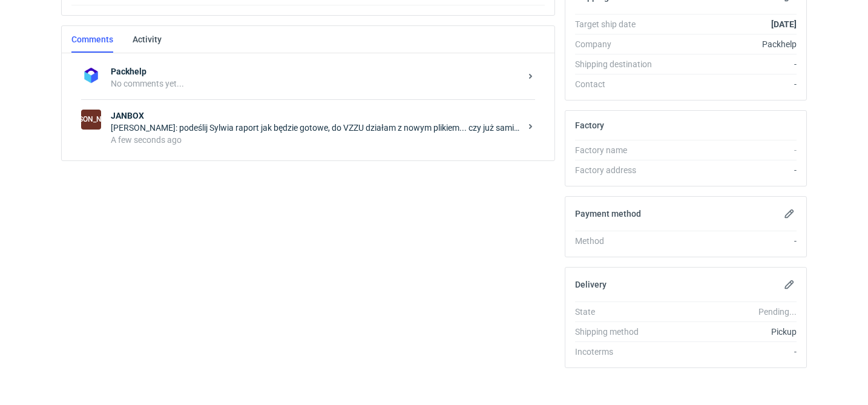
scroll to position [399, 0]
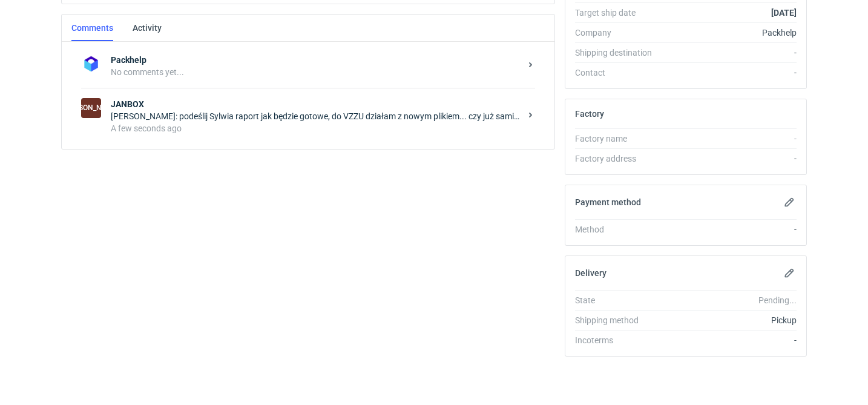
click at [289, 140] on div "JA [PERSON_NAME]: podeślij Sylwia raport jak będzie gotowe, do VZZU działam z n…" at bounding box center [308, 116] width 454 height 56
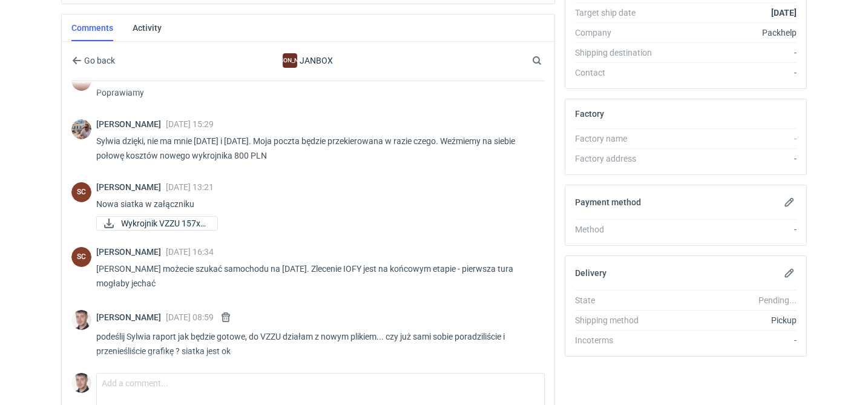
scroll to position [997, 0]
